Goal: Obtain resource: Download file/media

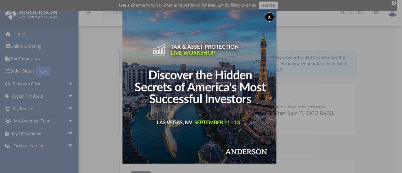
click at [266, 19] on img at bounding box center [199, 87] width 154 height 154
click at [270, 17] on button "x" at bounding box center [269, 16] width 9 height 9
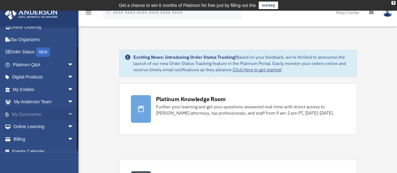
scroll to position [26, 0]
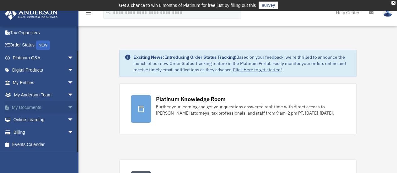
click at [33, 106] on link "My Documents arrow_drop_down" at bounding box center [43, 107] width 79 height 13
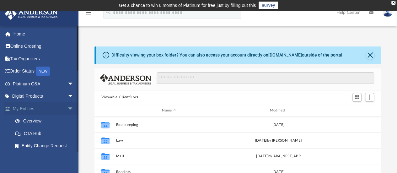
scroll to position [138, 282]
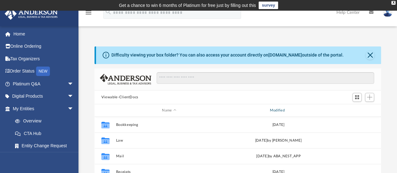
click at [269, 110] on div "Modified" at bounding box center [278, 111] width 107 height 6
click at [275, 110] on div "Modified" at bounding box center [278, 111] width 107 height 6
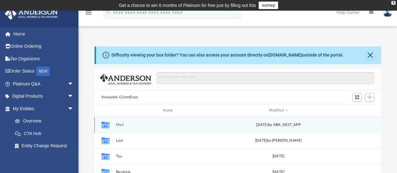
click at [121, 126] on button "Mail" at bounding box center [169, 125] width 106 height 4
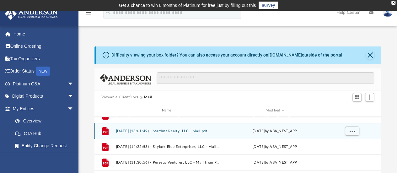
scroll to position [0, 0]
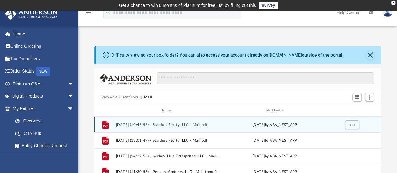
click at [166, 124] on button "[DATE] (10:45:55) - Stardust Realty, LLC - Mail.pdf" at bounding box center [168, 125] width 104 height 4
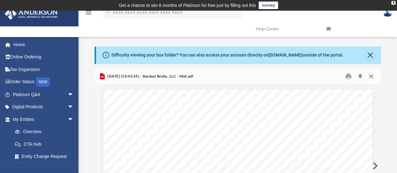
click at [373, 75] on button "Close" at bounding box center [371, 77] width 11 height 10
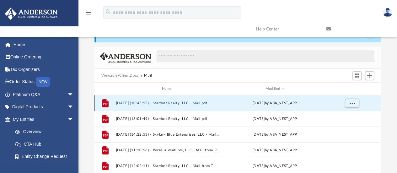
scroll to position [31, 0]
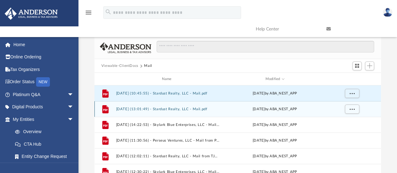
click at [177, 110] on button "[DATE] (13:01:49) - Stardust Realty, LLC - Mail.pdf" at bounding box center [168, 109] width 104 height 4
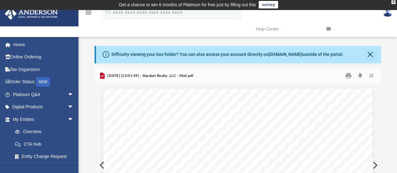
scroll to position [0, 0]
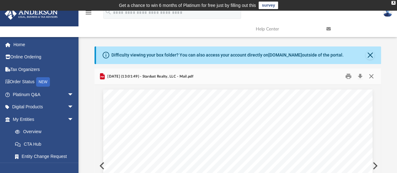
click at [369, 76] on button "Close" at bounding box center [371, 77] width 11 height 10
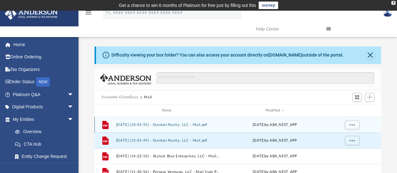
click at [172, 123] on button "[DATE] (10:45:55) - Stardust Realty, LLC - Mail.pdf" at bounding box center [168, 125] width 104 height 4
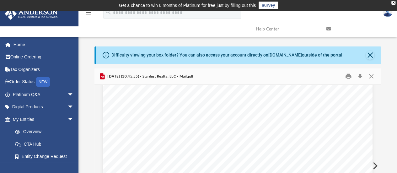
scroll to position [31, 0]
drag, startPoint x: 203, startPoint y: 77, endPoint x: 106, endPoint y: 72, distance: 96.7
click at [106, 72] on div "[DATE] (10:45:55) - Stardust Realty, LLC - Mail.pdf" at bounding box center [237, 76] width 287 height 17
copy span "[DATE] (10:45:55) - Stardust Realty, LLC - Mail.pdf"
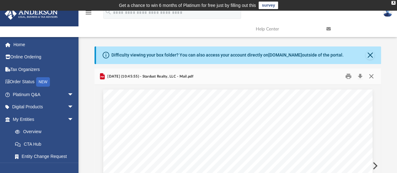
click at [371, 76] on button "Close" at bounding box center [371, 77] width 11 height 10
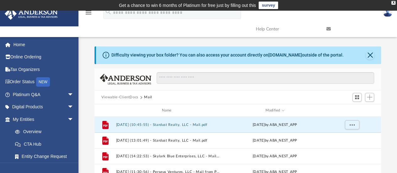
click at [126, 98] on button "Viewable-ClientDocs" at bounding box center [119, 97] width 37 height 6
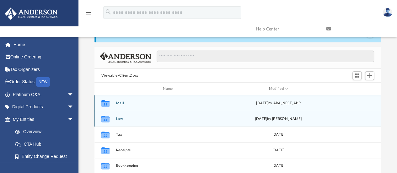
scroll to position [31, 0]
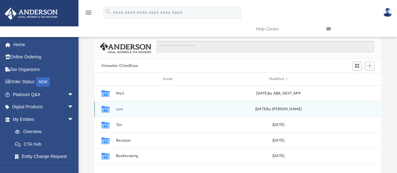
click at [118, 108] on button "Law" at bounding box center [169, 109] width 106 height 4
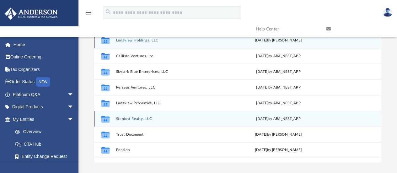
scroll to position [94, 0]
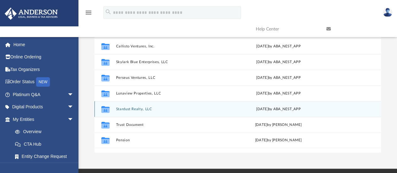
click at [138, 109] on button "Stardust Realty, LLC" at bounding box center [169, 109] width 106 height 4
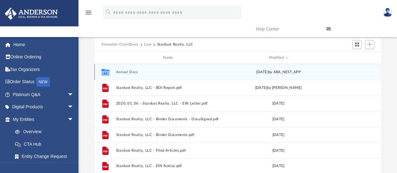
scroll to position [63, 0]
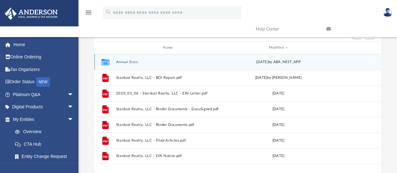
click at [134, 62] on button "Annual Docs" at bounding box center [169, 62] width 106 height 4
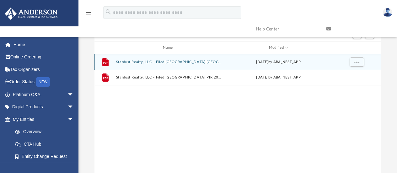
click at [160, 62] on button "Stardust Realty, LLC - Filed [GEOGRAPHIC_DATA] [GEOGRAPHIC_DATA] [GEOGRAPHIC_DA…" at bounding box center [169, 62] width 106 height 4
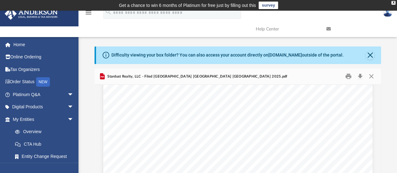
scroll to position [0, 0]
click at [372, 78] on button "Close" at bounding box center [371, 77] width 11 height 10
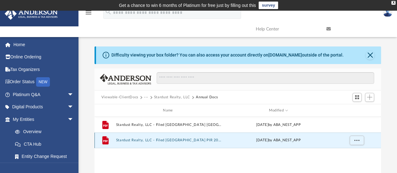
click at [168, 140] on button "Stardust Realty, LLC - Filed [GEOGRAPHIC_DATA] PIR 2024.pdf" at bounding box center [169, 140] width 106 height 4
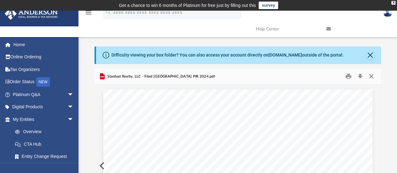
click at [372, 76] on button "Close" at bounding box center [371, 77] width 11 height 10
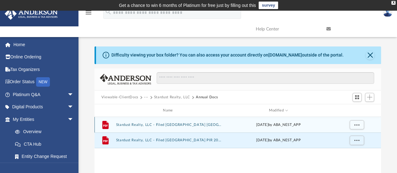
click at [176, 123] on button "Stardust Realty, LLC - Filed [GEOGRAPHIC_DATA] [GEOGRAPHIC_DATA] [GEOGRAPHIC_DA…" at bounding box center [169, 125] width 106 height 4
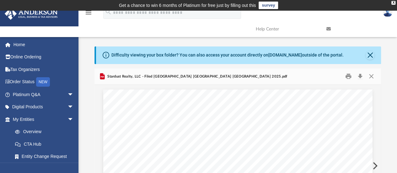
click at [151, 75] on span "Stardust Realty, LLC - Filed [GEOGRAPHIC_DATA] [GEOGRAPHIC_DATA] [GEOGRAPHIC_DA…" at bounding box center [196, 77] width 181 height 6
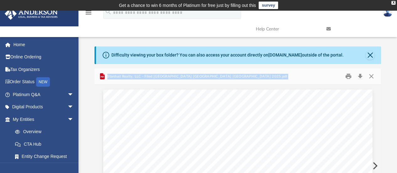
click at [151, 75] on span "Stardust Realty, LLC - Filed [GEOGRAPHIC_DATA] [GEOGRAPHIC_DATA] [GEOGRAPHIC_DA…" at bounding box center [196, 77] width 181 height 6
click at [191, 77] on div "Stardust Realty, LLC - Filed [GEOGRAPHIC_DATA] [GEOGRAPHIC_DATA] [GEOGRAPHIC_DA…" at bounding box center [237, 76] width 287 height 17
drag, startPoint x: 187, startPoint y: 75, endPoint x: 106, endPoint y: 74, distance: 81.3
click at [106, 74] on div "Stardust Realty, LLC - Filed [GEOGRAPHIC_DATA] [GEOGRAPHIC_DATA] [GEOGRAPHIC_DA…" at bounding box center [237, 76] width 287 height 17
copy span "Stardust Realty, LLC - Filed [GEOGRAPHIC_DATA] [GEOGRAPHIC_DATA] [GEOGRAPHIC_DA…"
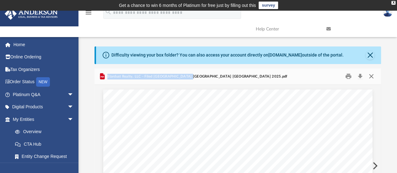
click at [373, 77] on button "Close" at bounding box center [371, 77] width 11 height 10
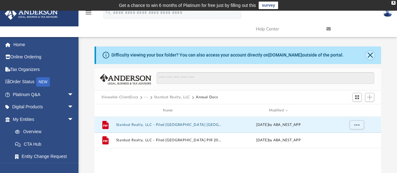
click at [370, 54] on button "Close" at bounding box center [370, 55] width 9 height 9
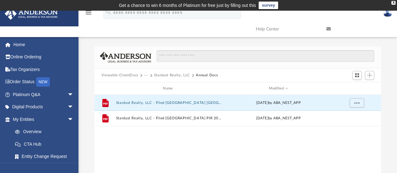
click at [147, 75] on button "···" at bounding box center [146, 75] width 4 height 6
click at [147, 85] on li "Law" at bounding box center [150, 86] width 7 height 7
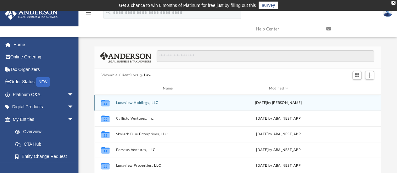
click at [138, 102] on button "Lunaview Holdings, LLC" at bounding box center [169, 103] width 106 height 4
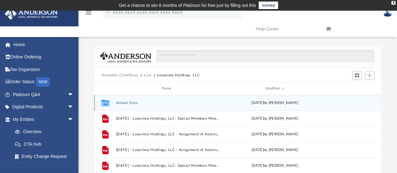
click at [131, 103] on button "Annual Docs" at bounding box center [168, 103] width 104 height 4
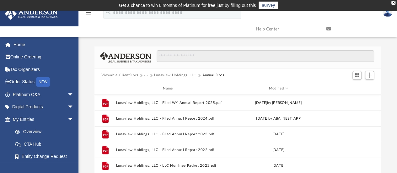
click at [144, 74] on button "···" at bounding box center [146, 75] width 4 height 6
click at [150, 85] on li "Law" at bounding box center [150, 86] width 7 height 7
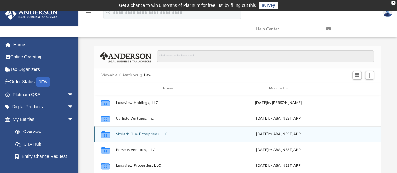
click at [141, 133] on button "Skylark Blue Enterprises, LLC" at bounding box center [169, 134] width 106 height 4
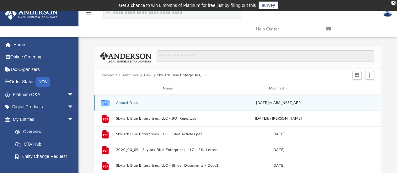
click at [127, 101] on button "Annual Docs" at bounding box center [169, 103] width 106 height 4
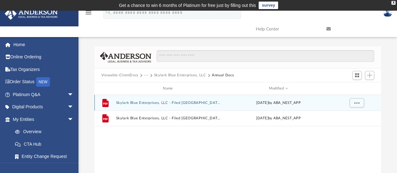
click at [144, 101] on button "Skylark Blue Enterprises, LLC - Filed [GEOGRAPHIC_DATA] [GEOGRAPHIC_DATA] [GEOG…" at bounding box center [169, 103] width 106 height 4
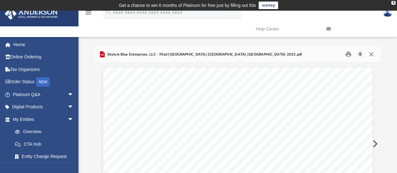
click at [371, 56] on button "Close" at bounding box center [371, 55] width 11 height 10
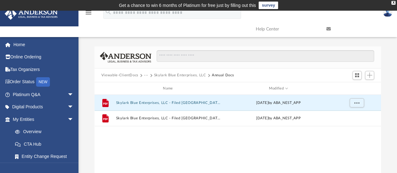
click at [144, 74] on button "···" at bounding box center [146, 75] width 4 height 6
click at [151, 85] on li "Law" at bounding box center [150, 86] width 7 height 7
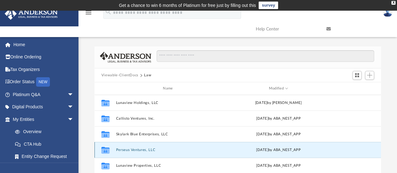
click at [134, 150] on button "Perseus Ventures, LLC" at bounding box center [169, 150] width 106 height 4
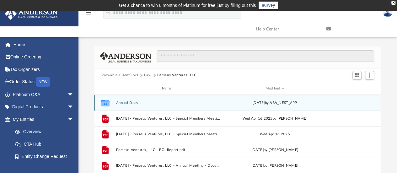
click at [133, 101] on button "Annual Docs" at bounding box center [168, 103] width 104 height 4
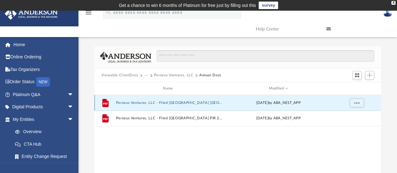
click at [140, 101] on button "Perseus Ventures, LLC - Filed [GEOGRAPHIC_DATA] [GEOGRAPHIC_DATA] [GEOGRAPHIC_D…" at bounding box center [169, 103] width 106 height 4
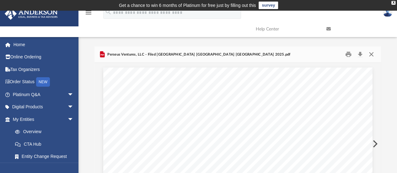
click at [370, 54] on button "Close" at bounding box center [371, 55] width 11 height 10
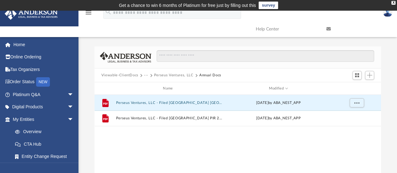
click at [146, 76] on button "···" at bounding box center [146, 75] width 4 height 6
click at [149, 86] on li "Law" at bounding box center [150, 86] width 7 height 7
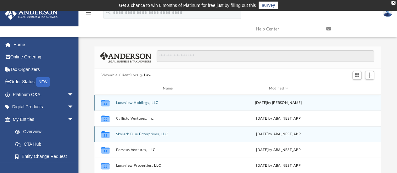
scroll to position [31, 0]
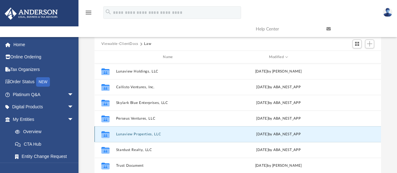
click at [125, 133] on button "Lunaview Properties, LLC" at bounding box center [169, 134] width 106 height 4
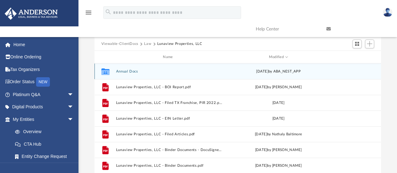
click at [126, 70] on button "Annual Docs" at bounding box center [169, 71] width 106 height 4
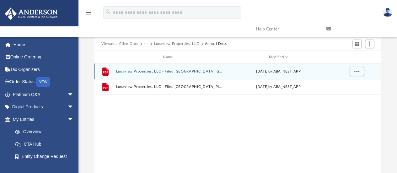
click at [164, 69] on button "Lunaview Properties, LLC - Filed [GEOGRAPHIC_DATA] [GEOGRAPHIC_DATA] [GEOGRAPHI…" at bounding box center [169, 71] width 106 height 4
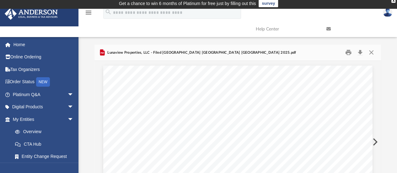
scroll to position [0, 0]
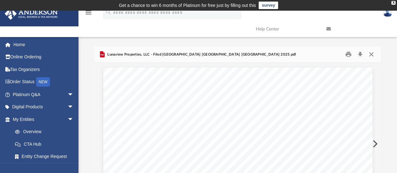
click at [371, 53] on button "Close" at bounding box center [371, 55] width 11 height 10
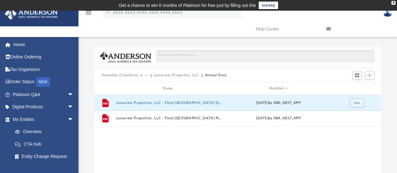
click at [145, 75] on button "···" at bounding box center [146, 75] width 4 height 6
click at [149, 84] on li "Law" at bounding box center [150, 86] width 7 height 7
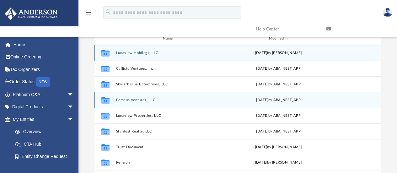
scroll to position [63, 0]
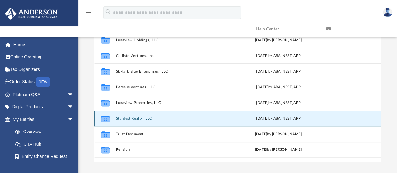
click at [131, 118] on button "Stardust Realty, LLC" at bounding box center [169, 118] width 106 height 4
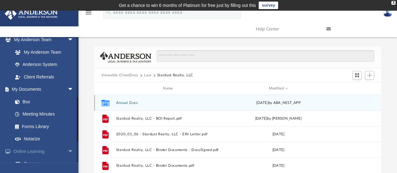
scroll to position [188, 0]
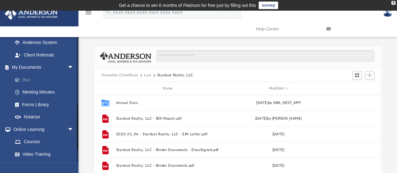
click at [27, 80] on link "Box" at bounding box center [46, 79] width 74 height 13
click at [125, 74] on button "Viewable-ClientDocs" at bounding box center [119, 75] width 37 height 6
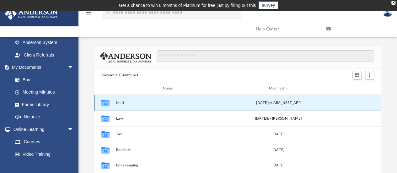
click at [119, 103] on button "Mail" at bounding box center [169, 103] width 106 height 4
click at [121, 102] on button "Mail" at bounding box center [169, 103] width 106 height 4
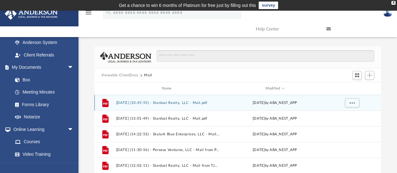
scroll to position [5, 5]
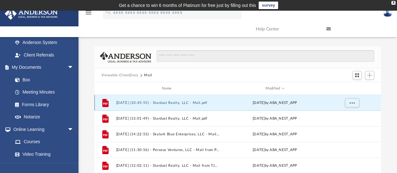
click at [191, 103] on button "[DATE] (10:45:55) - Stardust Realty, LLC - Mail.pdf" at bounding box center [168, 103] width 104 height 4
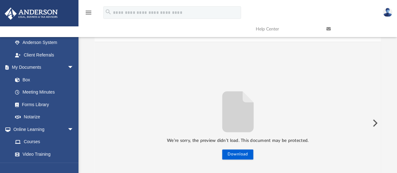
scroll to position [0, 0]
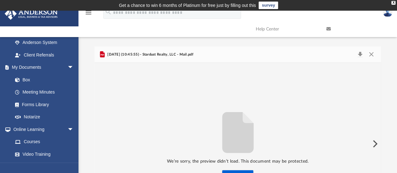
click at [168, 54] on span "[DATE] (10:45:55) - Stardust Realty, LLC - Mail.pdf" at bounding box center [149, 55] width 87 height 6
click at [372, 55] on button "Close" at bounding box center [371, 54] width 11 height 9
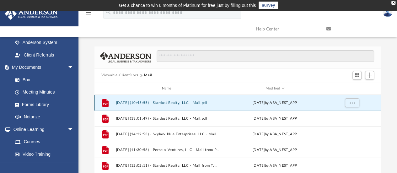
click at [166, 103] on button "[DATE] (10:45:55) - Stardust Realty, LLC - Mail.pdf" at bounding box center [168, 103] width 104 height 4
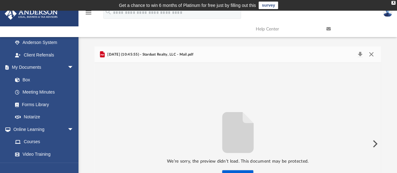
click at [371, 56] on button "Close" at bounding box center [371, 54] width 11 height 9
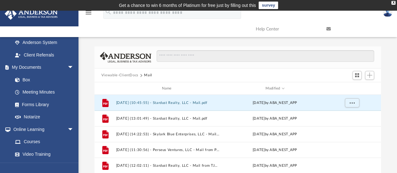
click at [132, 76] on button "Viewable-ClientDocs" at bounding box center [119, 75] width 37 height 6
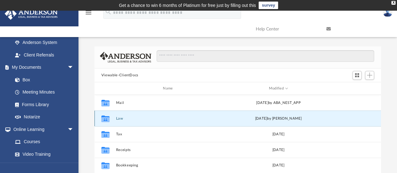
click at [121, 118] on button "Law" at bounding box center [169, 118] width 106 height 4
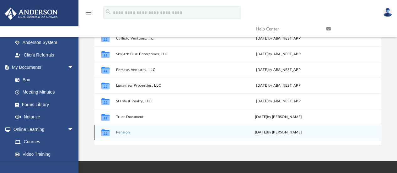
scroll to position [94, 0]
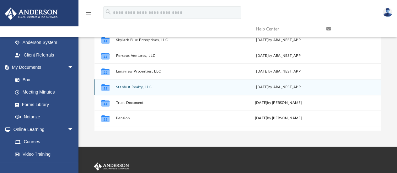
click at [132, 87] on button "Stardust Realty, LLC" at bounding box center [169, 87] width 106 height 4
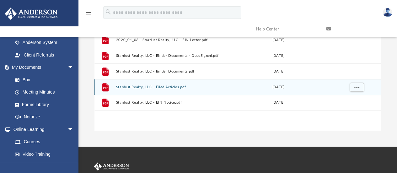
scroll to position [0, 0]
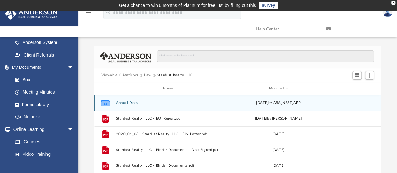
click at [127, 103] on button "Annual Docs" at bounding box center [169, 103] width 106 height 4
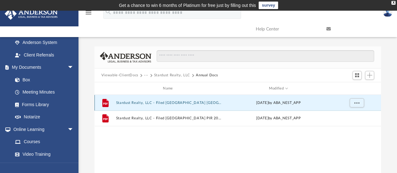
click at [139, 102] on button "Stardust Realty, LLC - Filed [GEOGRAPHIC_DATA] [GEOGRAPHIC_DATA] [GEOGRAPHIC_DA…" at bounding box center [169, 103] width 106 height 4
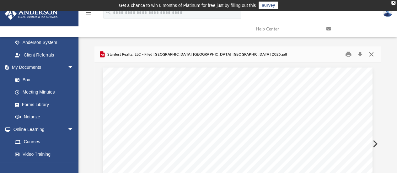
click at [372, 55] on button "Close" at bounding box center [371, 55] width 11 height 10
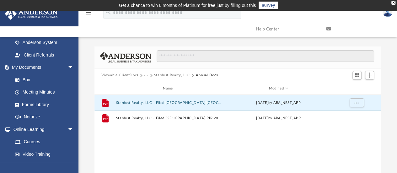
click at [147, 75] on button "···" at bounding box center [146, 75] width 4 height 6
click at [151, 85] on li "Law" at bounding box center [150, 86] width 7 height 7
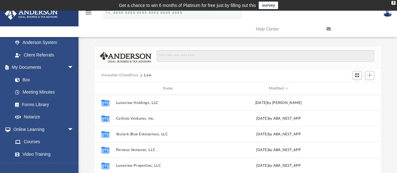
click at [120, 74] on button "Viewable-ClientDocs" at bounding box center [119, 75] width 37 height 6
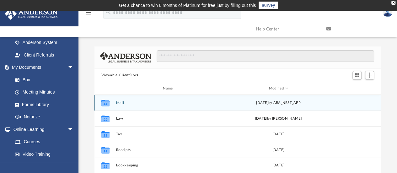
click at [116, 102] on button "Mail" at bounding box center [169, 103] width 106 height 4
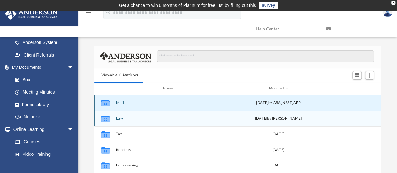
scroll to position [5, 5]
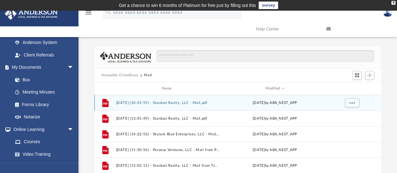
click at [175, 101] on button "[DATE] (10:45:55) - Stardust Realty, LLC - Mail.pdf" at bounding box center [168, 103] width 104 height 4
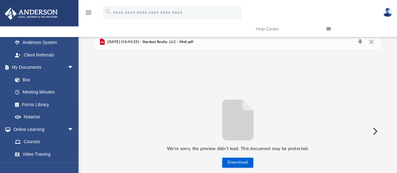
scroll to position [0, 0]
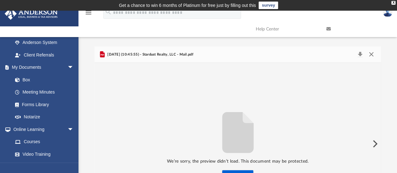
click at [372, 54] on button "Close" at bounding box center [371, 54] width 11 height 9
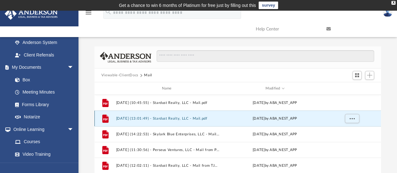
click at [181, 118] on button "[DATE] (13:01:49) - Stardust Realty, LLC - Mail.pdf" at bounding box center [168, 118] width 104 height 4
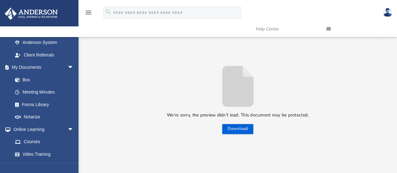
scroll to position [52, 0]
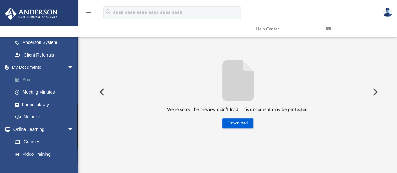
click at [26, 81] on link "Box" at bounding box center [46, 79] width 74 height 13
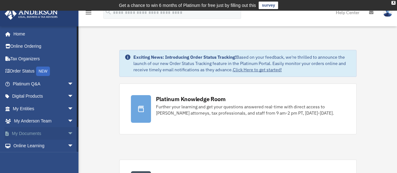
click at [25, 133] on link "My Documents arrow_drop_down" at bounding box center [43, 133] width 79 height 13
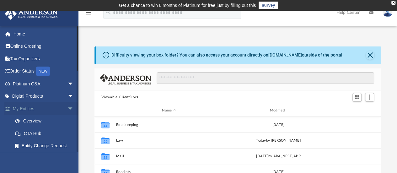
scroll to position [138, 282]
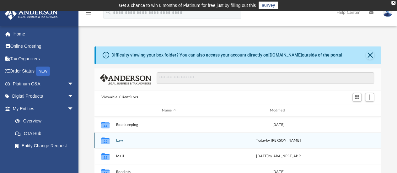
click at [117, 141] on button "Law" at bounding box center [169, 140] width 106 height 4
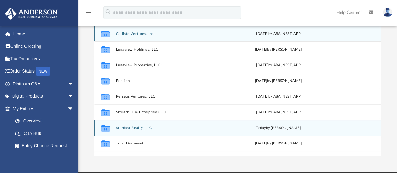
scroll to position [94, 0]
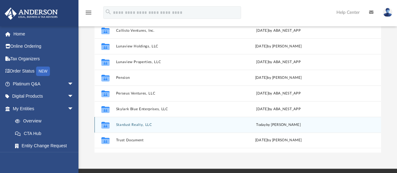
click at [129, 125] on button "Stardust Realty, LLC" at bounding box center [169, 125] width 106 height 4
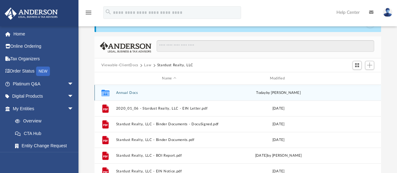
scroll to position [31, 0]
click at [129, 93] on button "Annual Docs" at bounding box center [169, 93] width 106 height 4
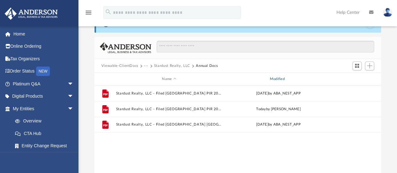
click at [280, 78] on div "Modified" at bounding box center [278, 79] width 107 height 6
click at [277, 79] on div "Modified" at bounding box center [278, 79] width 107 height 6
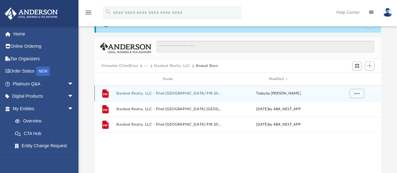
click at [158, 91] on button "Stardust Realty, LLC - Filed TX PIR 2025.pdf" at bounding box center [169, 93] width 106 height 4
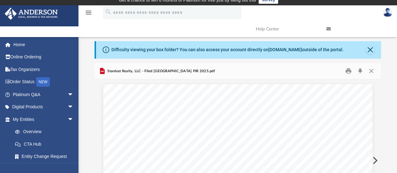
scroll to position [0, 0]
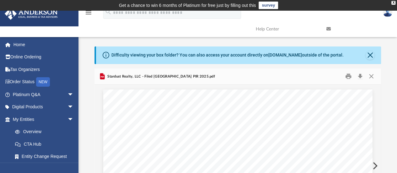
click at [371, 77] on button "Close" at bounding box center [371, 77] width 11 height 10
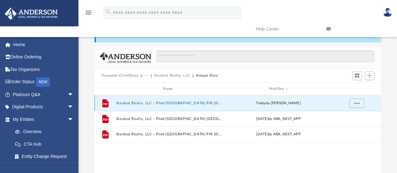
scroll to position [31, 0]
